Goal: Transaction & Acquisition: Subscribe to service/newsletter

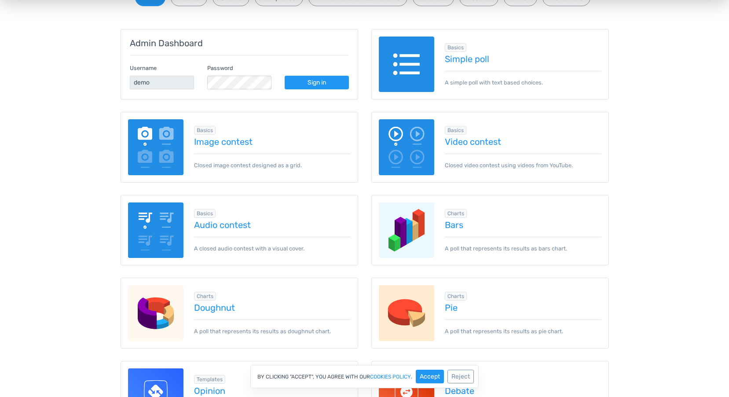
scroll to position [88, 0]
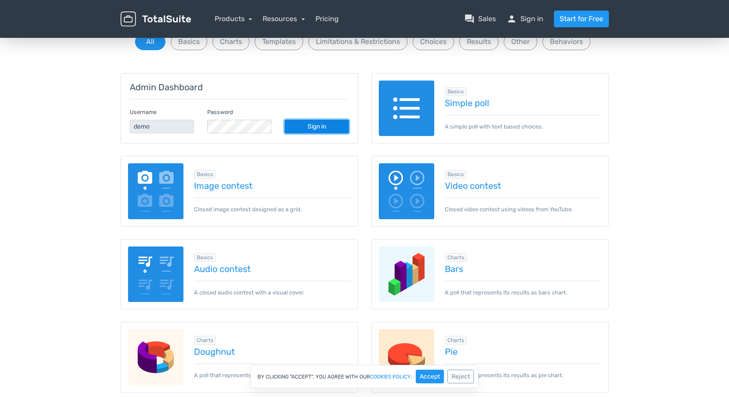
click at [312, 125] on link "Sign in" at bounding box center [317, 127] width 64 height 14
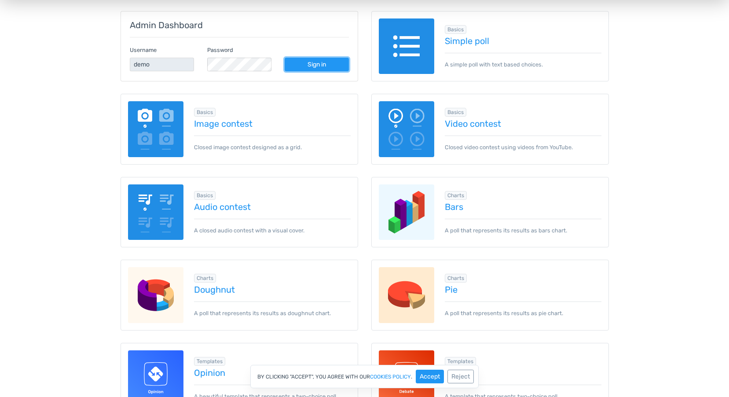
scroll to position [0, 0]
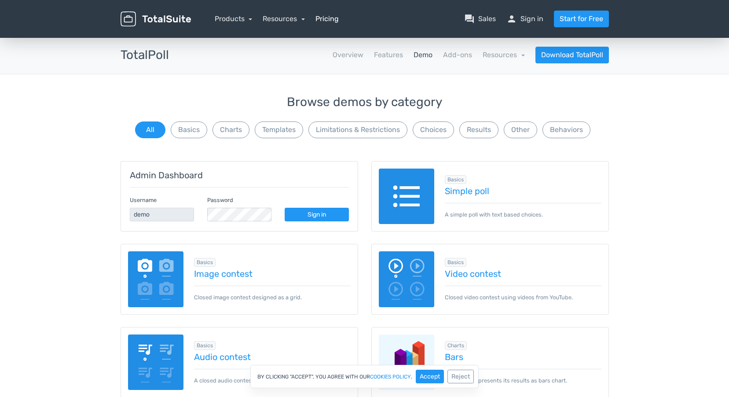
click at [331, 18] on link "Pricing" at bounding box center [327, 19] width 23 height 11
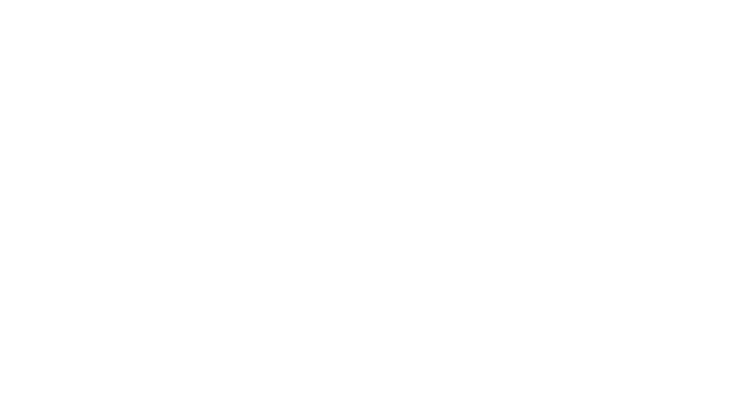
click at [368, 178] on body at bounding box center [368, 198] width 736 height 397
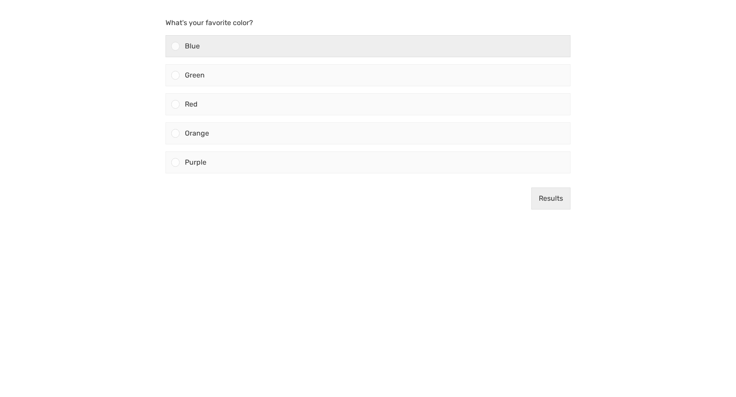
click at [176, 45] on div at bounding box center [175, 46] width 8 height 8
click at [176, 46] on input "Blue" at bounding box center [176, 46] width 0 height 0
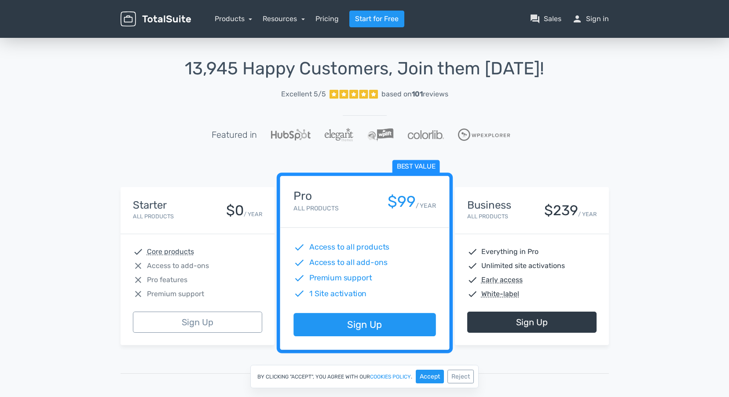
click at [223, 219] on div "Starter All Products $0 / YEAR" at bounding box center [197, 210] width 129 height 22
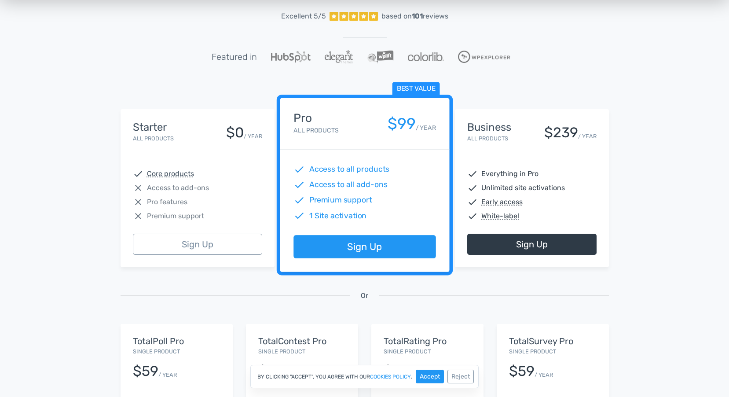
scroll to position [88, 0]
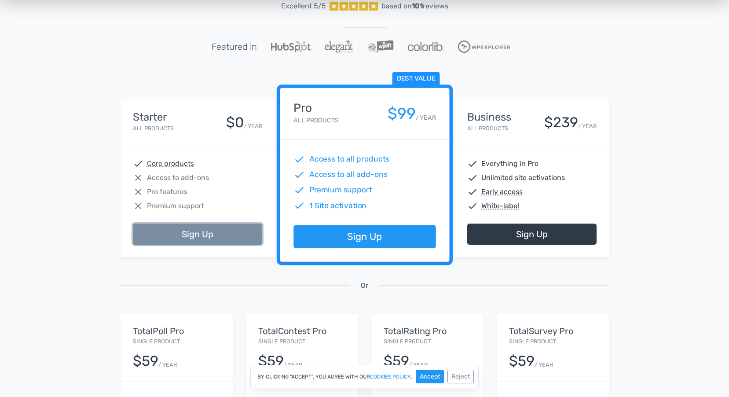
click at [199, 232] on link "Sign Up" at bounding box center [197, 234] width 129 height 21
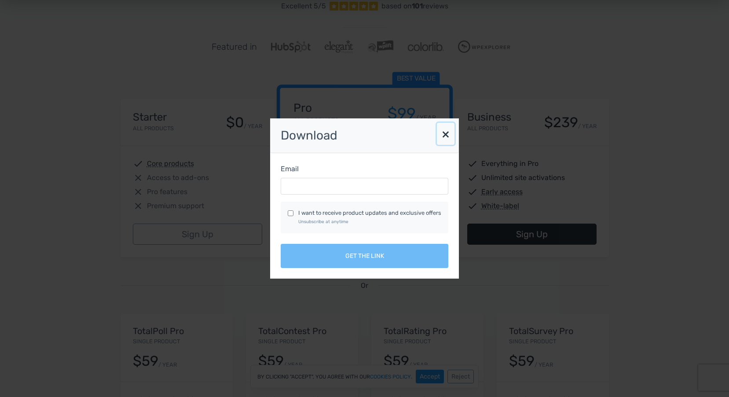
click at [447, 134] on button "×" at bounding box center [446, 134] width 18 height 22
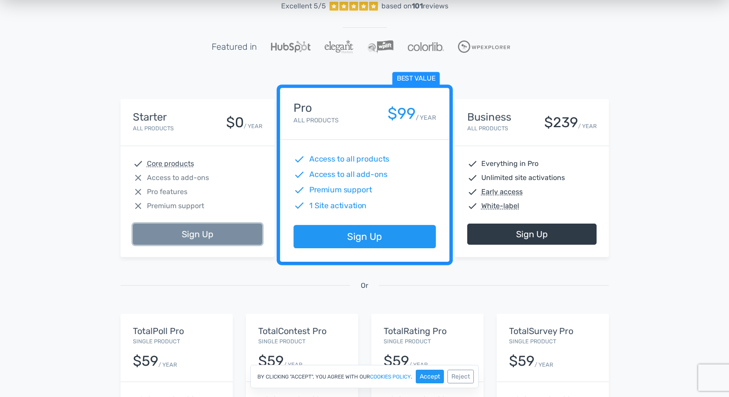
click at [205, 232] on link "Sign Up" at bounding box center [197, 234] width 129 height 21
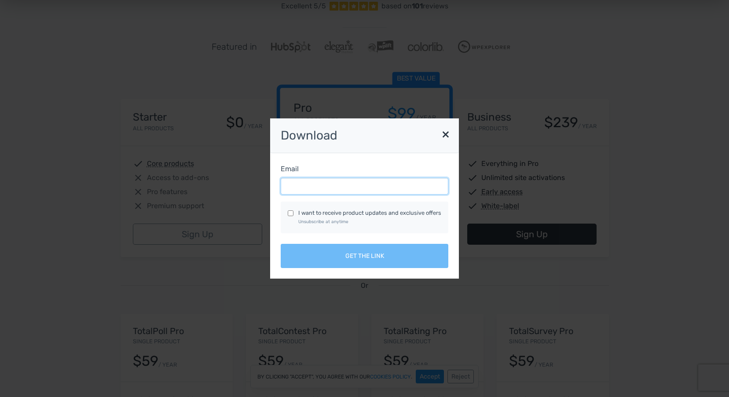
click at [365, 186] on input "Email" at bounding box center [365, 186] width 168 height 17
type input "[EMAIL_ADDRESS][DOMAIN_NAME]"
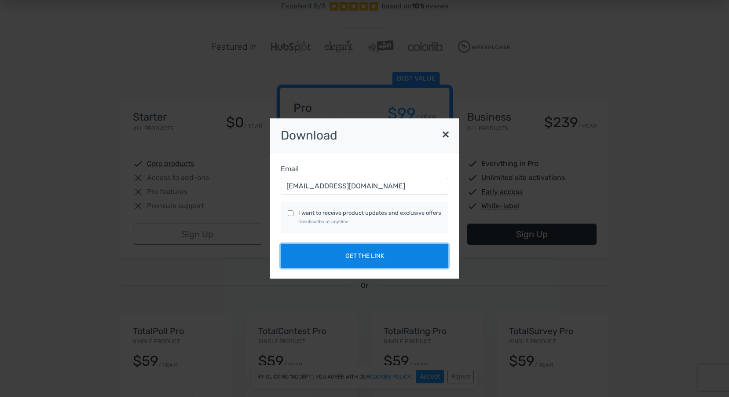
click at [379, 257] on button "Get the link" at bounding box center [365, 256] width 168 height 24
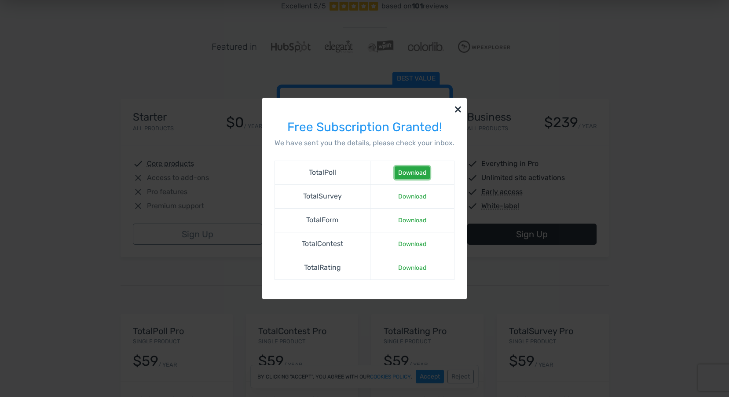
click at [419, 172] on link "Download" at bounding box center [412, 172] width 35 height 13
click at [457, 109] on button "×" at bounding box center [458, 109] width 18 height 22
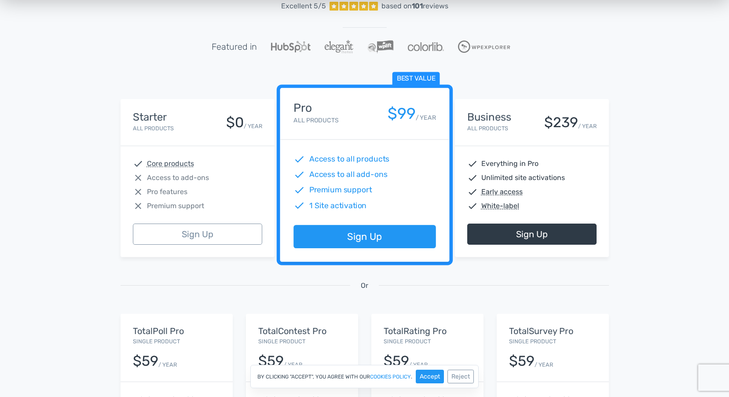
click at [660, 39] on div "13,945 Happy Customers, Join them [DATE]! Excellent 5/5 based on 101 reviews Fe…" at bounding box center [364, 237] width 729 height 578
